Goal: Information Seeking & Learning: Find specific fact

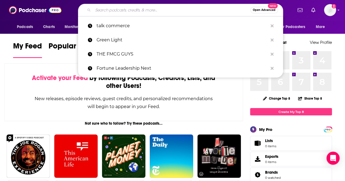
click at [126, 10] on input "Search podcasts, credits, & more..." at bounding box center [171, 10] width 157 height 9
paste input "• Green Light with [PERSON_NAME] Podcast"
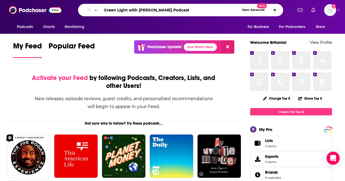
type input "• Green Light with [PERSON_NAME] Podcast"
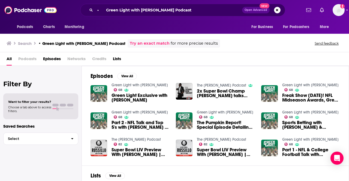
click at [136, 84] on link "Green Light with [PERSON_NAME]" at bounding box center [139, 85] width 56 height 5
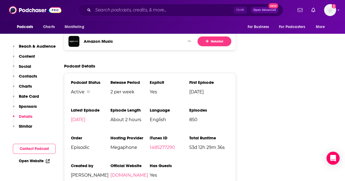
scroll to position [1035, 0]
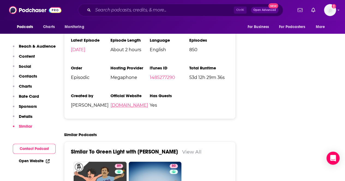
click at [136, 103] on link "[DOMAIN_NAME]" at bounding box center [129, 105] width 38 height 5
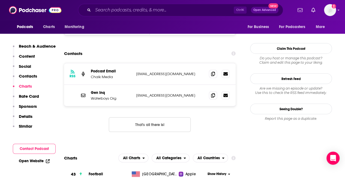
scroll to position [490, 0]
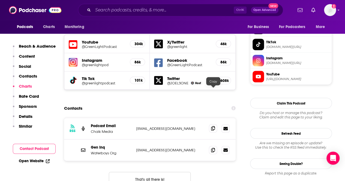
click at [214, 126] on icon at bounding box center [213, 128] width 4 height 4
